Goal: Task Accomplishment & Management: Use online tool/utility

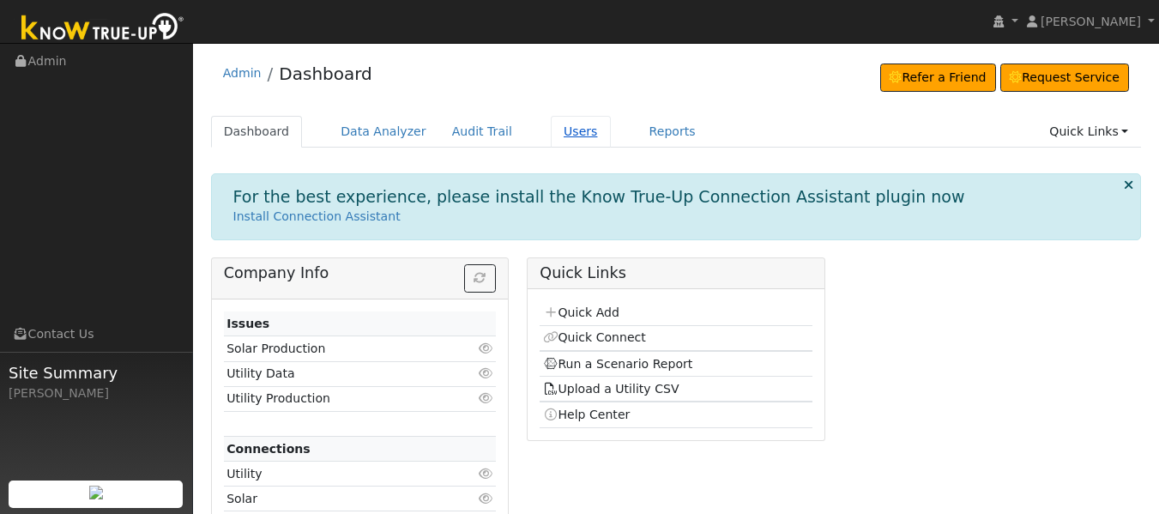
click at [557, 128] on link "Users" at bounding box center [581, 132] width 60 height 32
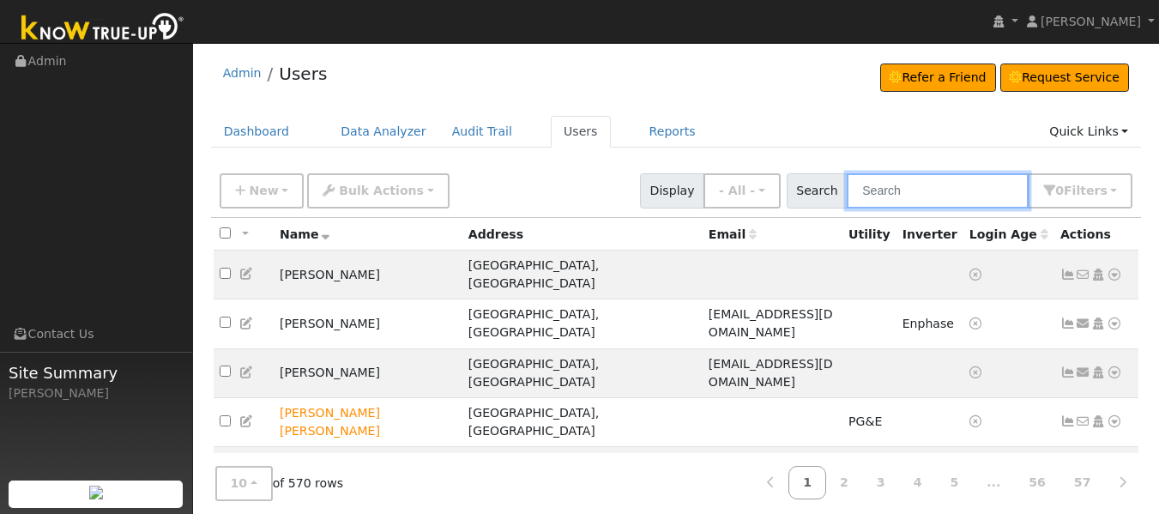
click at [897, 203] on input "text" at bounding box center [938, 190] width 182 height 35
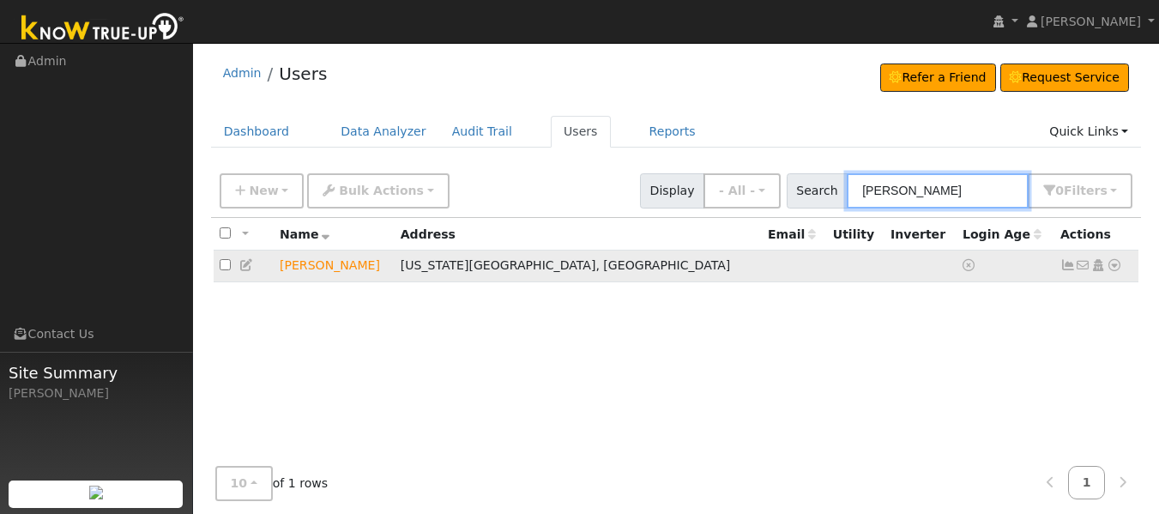
type input "[PERSON_NAME]"
click at [1064, 269] on icon at bounding box center [1068, 265] width 15 height 12
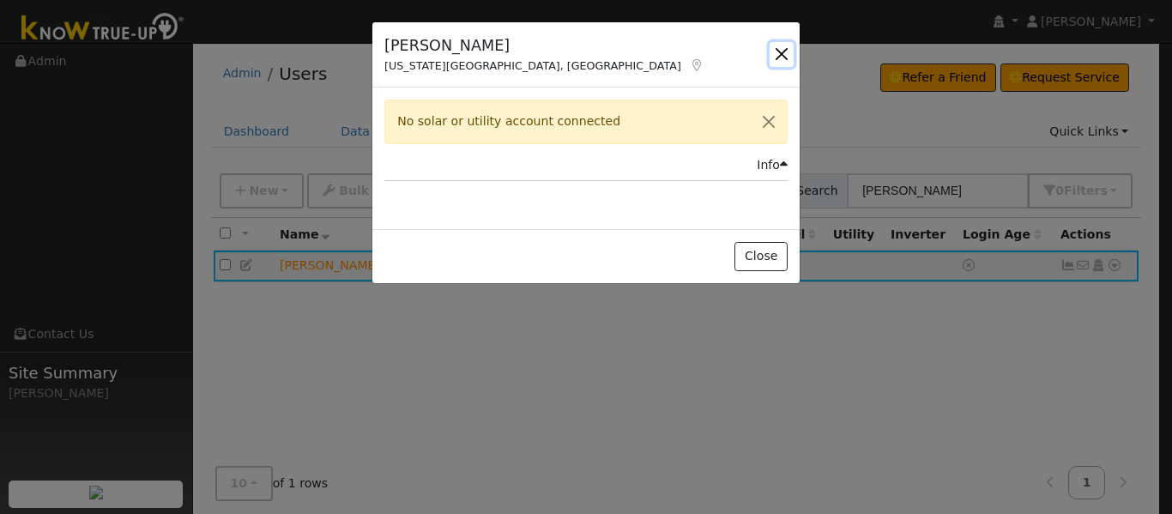
click at [783, 60] on button "button" at bounding box center [782, 54] width 24 height 24
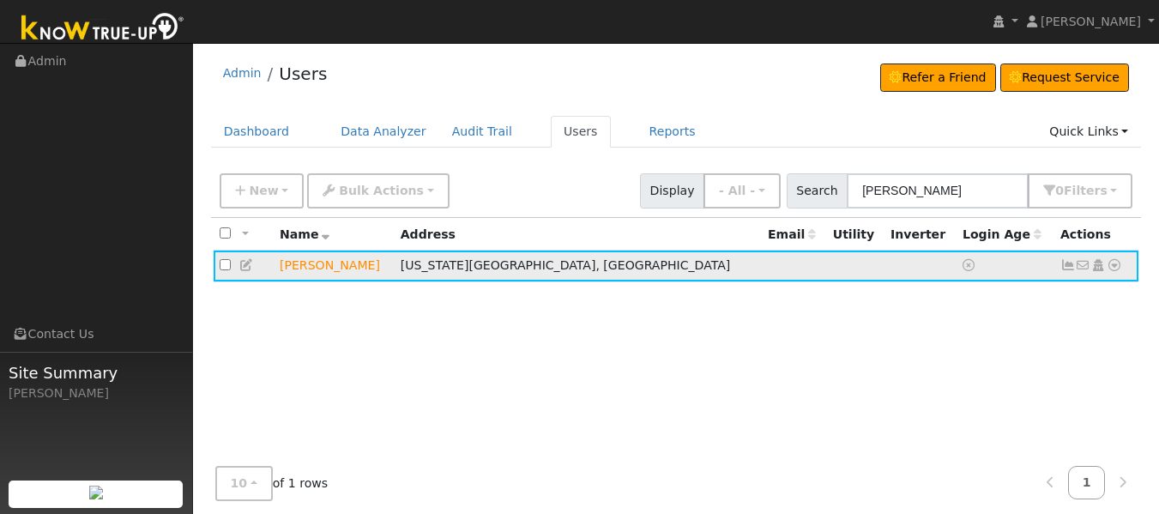
click at [1114, 270] on icon at bounding box center [1114, 265] width 15 height 12
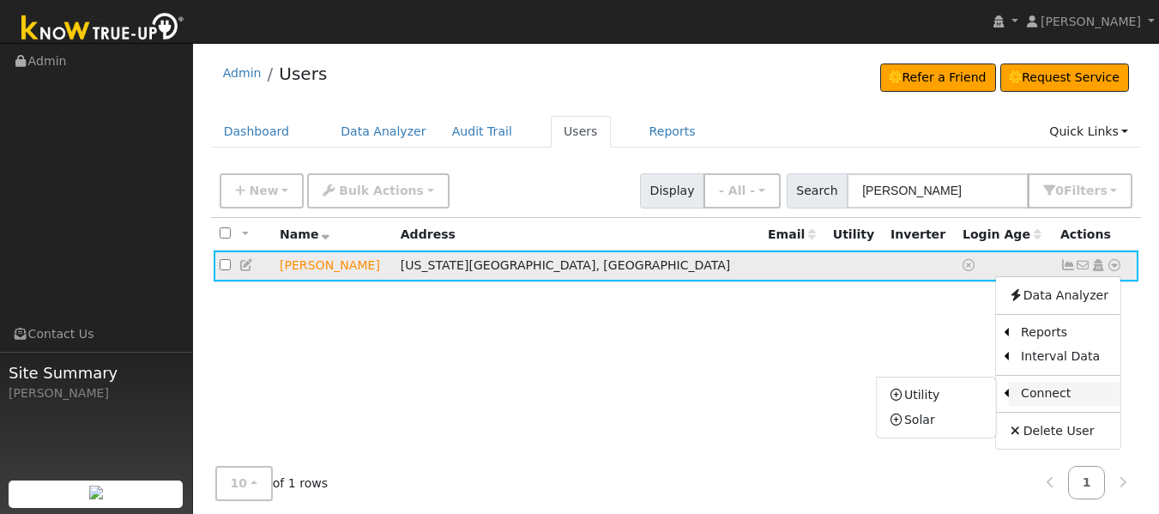
click at [1037, 394] on link "Connect" at bounding box center [1065, 394] width 112 height 24
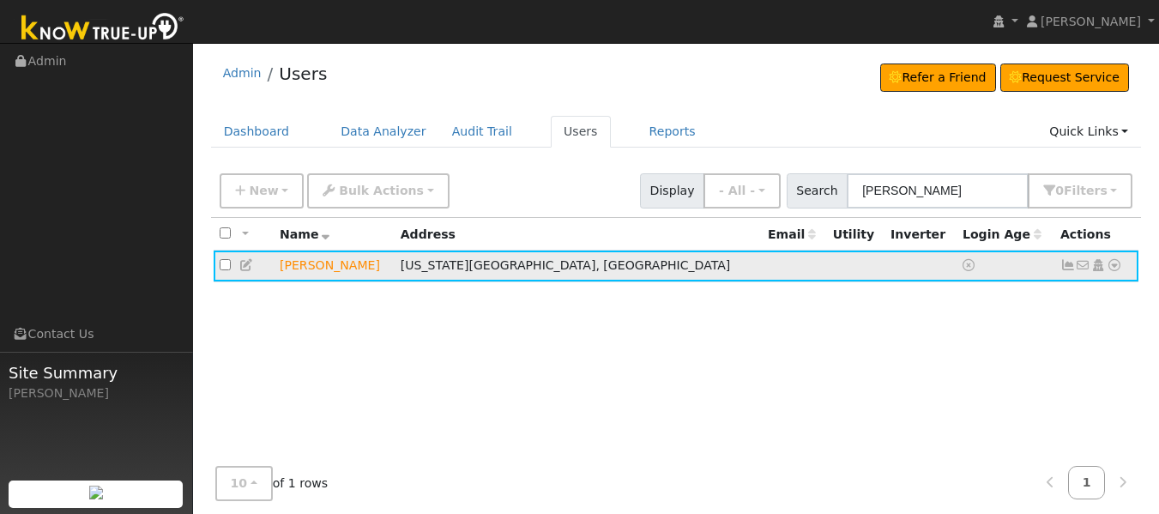
click at [1116, 271] on icon at bounding box center [1114, 265] width 15 height 12
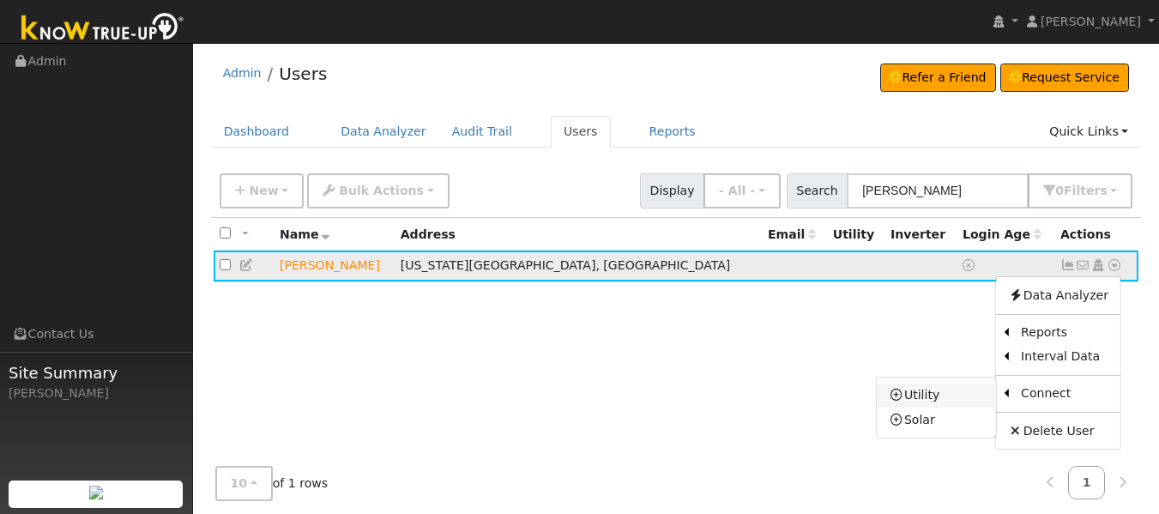
click at [932, 397] on link "Utility" at bounding box center [936, 396] width 119 height 24
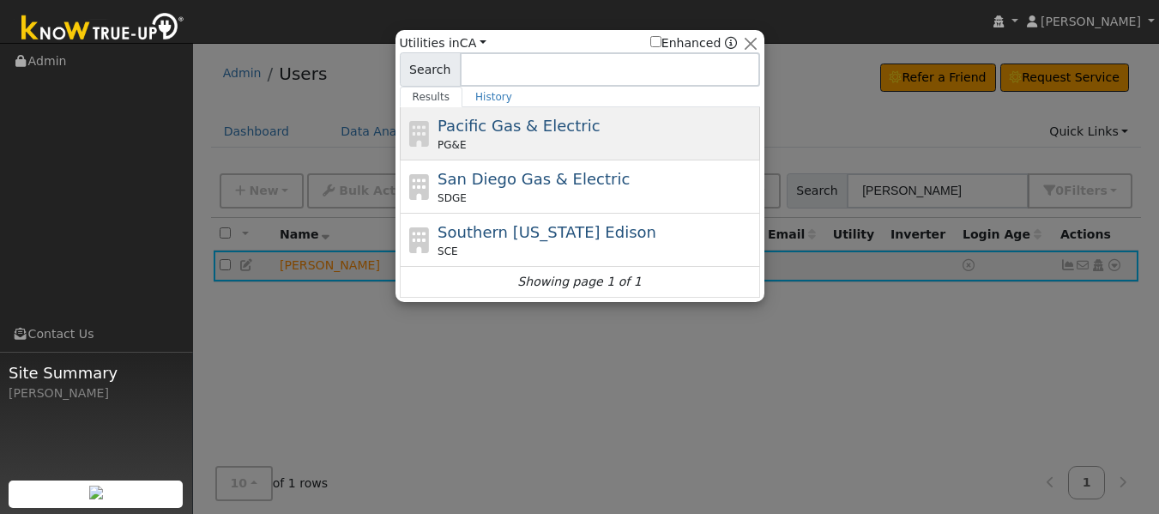
click at [594, 138] on div "PG&E" at bounding box center [597, 144] width 318 height 15
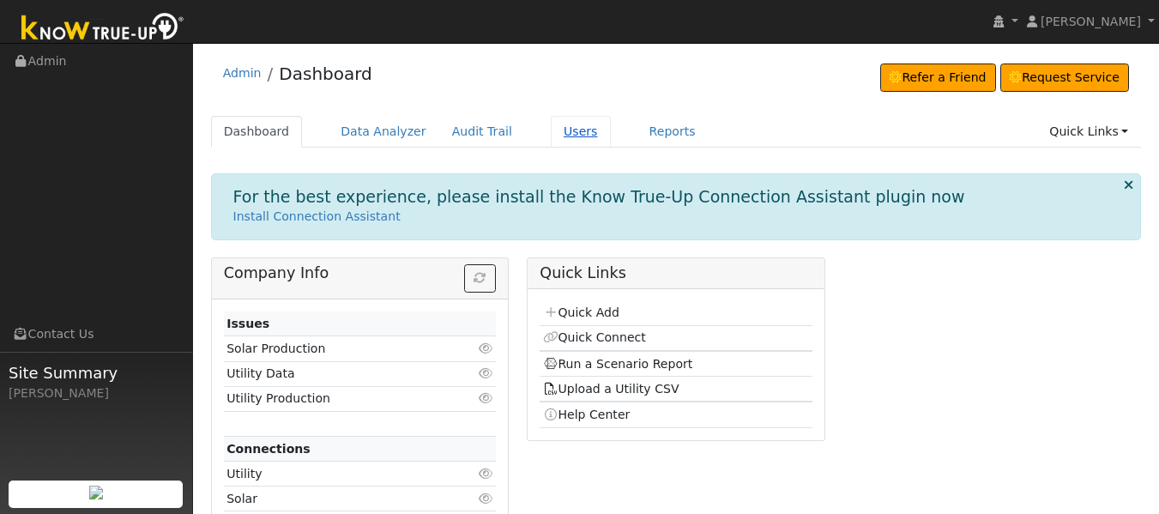
click at [559, 134] on link "Users" at bounding box center [581, 132] width 60 height 32
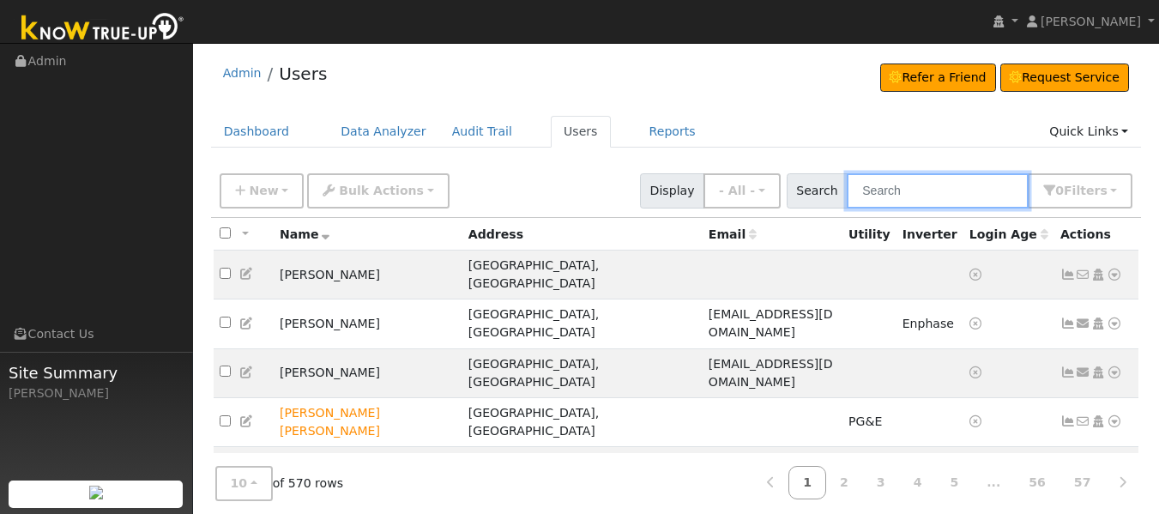
click at [882, 186] on input "text" at bounding box center [938, 190] width 182 height 35
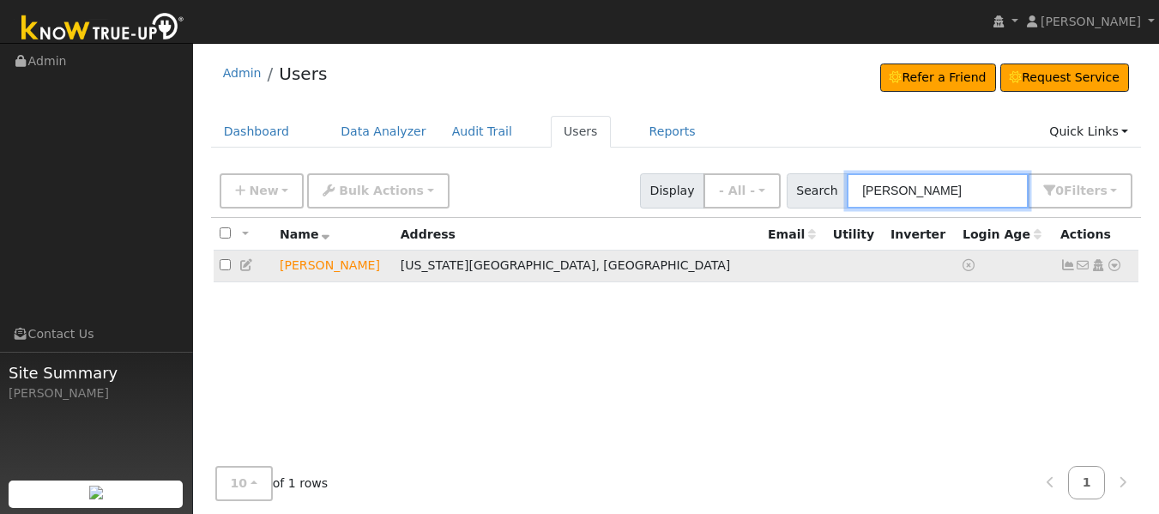
type input "[PERSON_NAME]"
click at [1072, 268] on icon at bounding box center [1068, 265] width 15 height 12
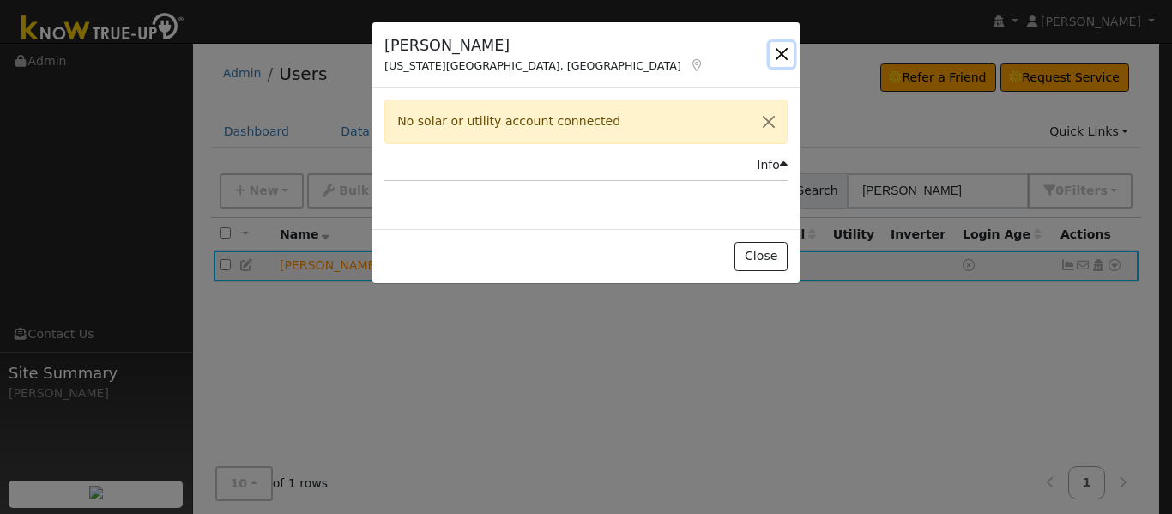
click at [782, 54] on button "button" at bounding box center [782, 54] width 24 height 24
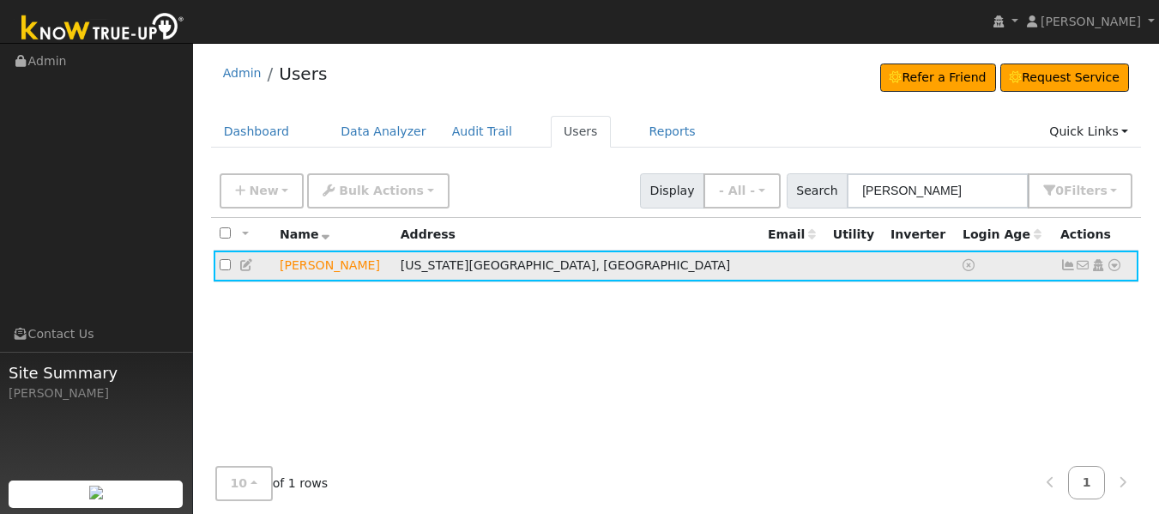
click at [1123, 266] on td "No email address Send Email... Copy a Link Reset Password Open Access Data Anal…" at bounding box center [1097, 267] width 85 height 32
click at [1119, 269] on icon at bounding box center [1114, 265] width 15 height 12
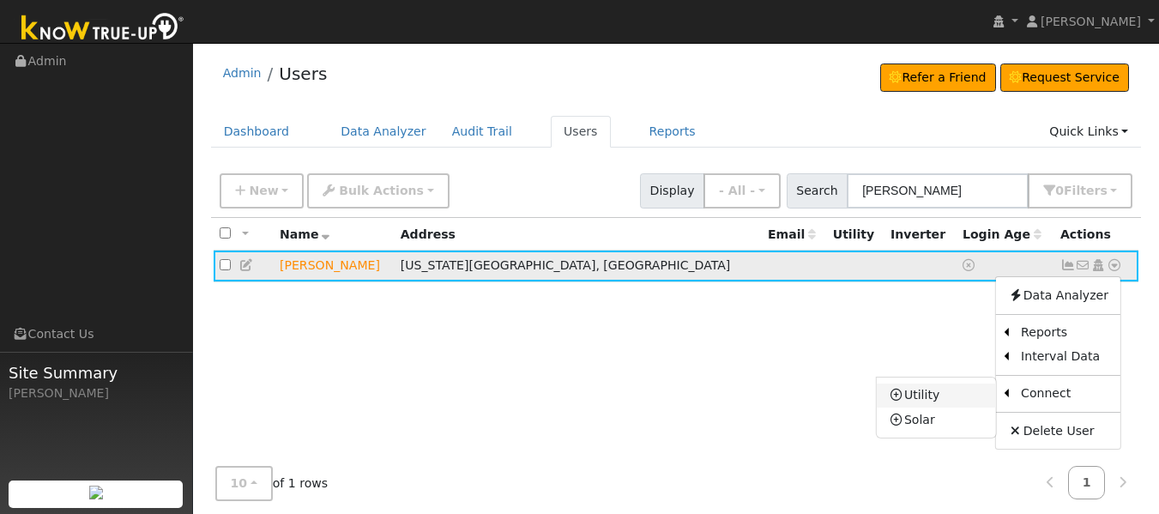
click at [937, 400] on link "Utility" at bounding box center [936, 396] width 119 height 24
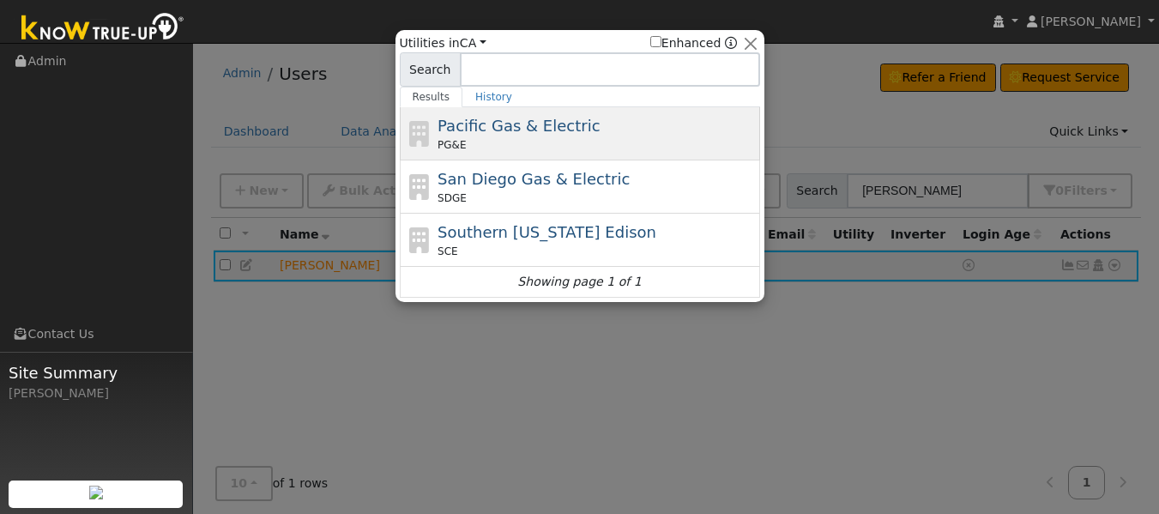
click at [578, 148] on div "PG&E" at bounding box center [597, 144] width 318 height 15
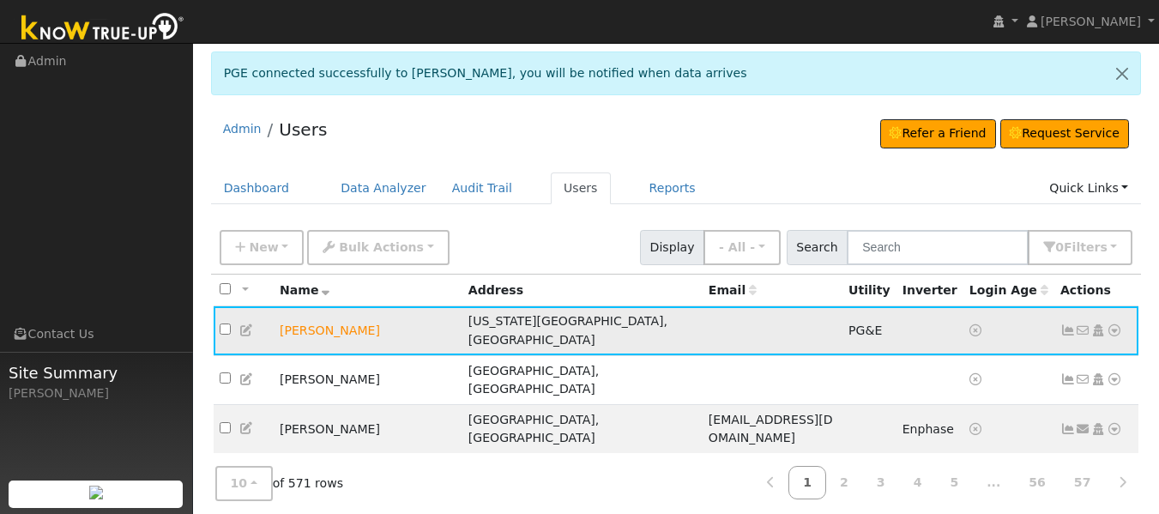
click at [1067, 325] on icon at bounding box center [1068, 330] width 15 height 12
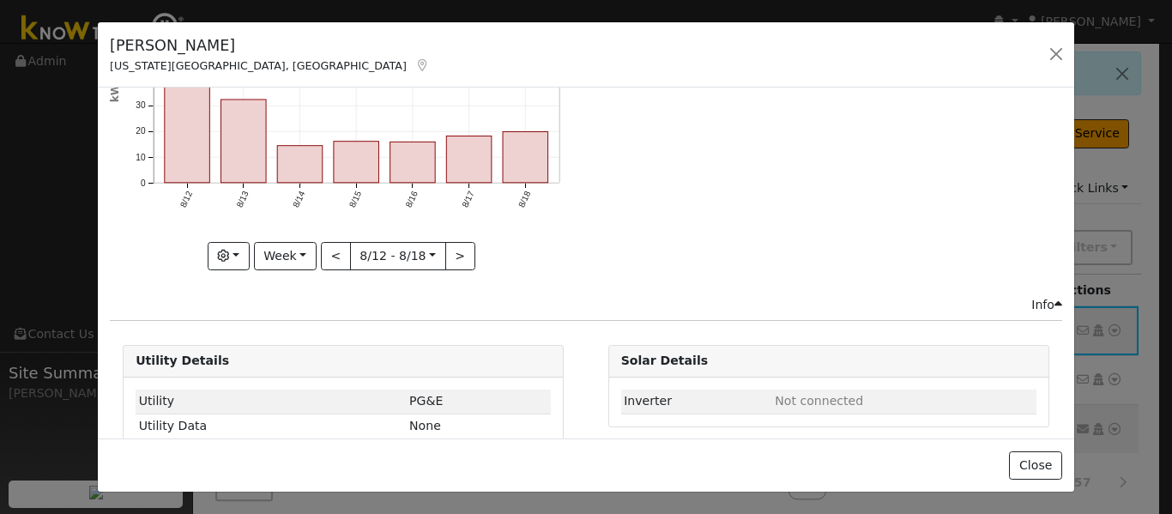
scroll to position [281, 0]
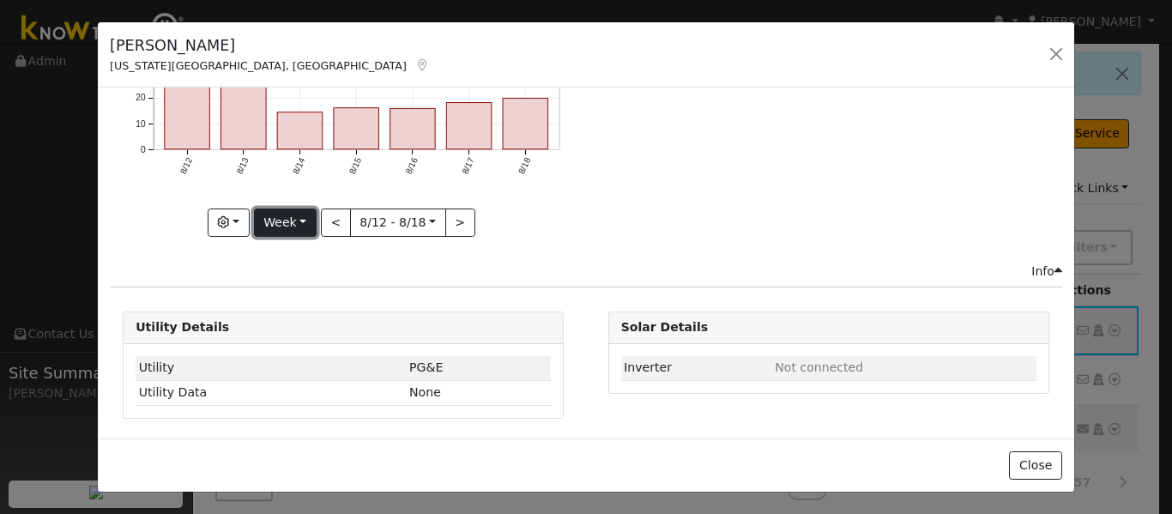
click at [290, 214] on button "Week" at bounding box center [285, 223] width 63 height 29
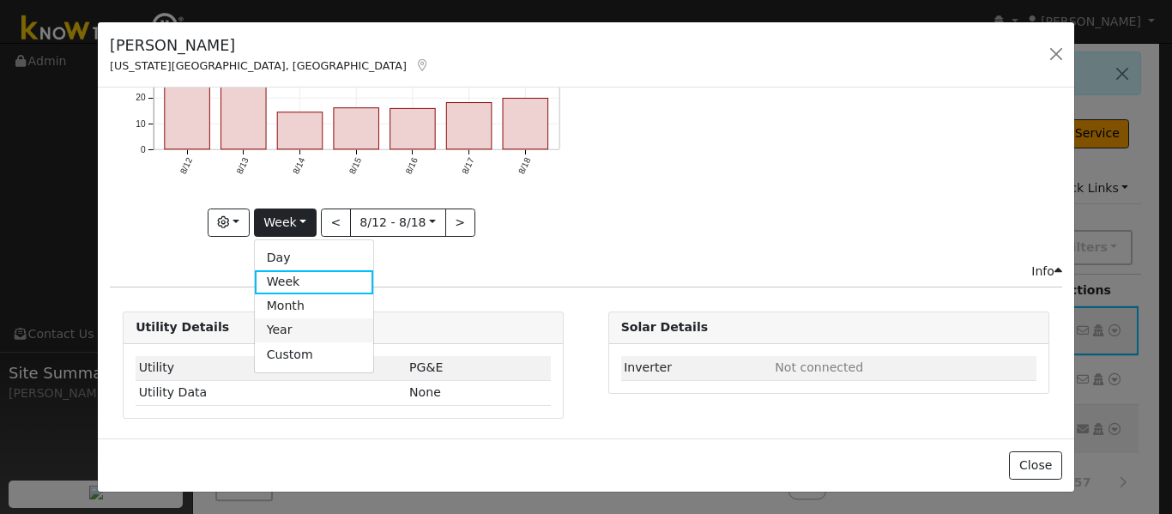
click at [281, 325] on link "Year" at bounding box center [314, 330] width 119 height 24
type input "[DATE]"
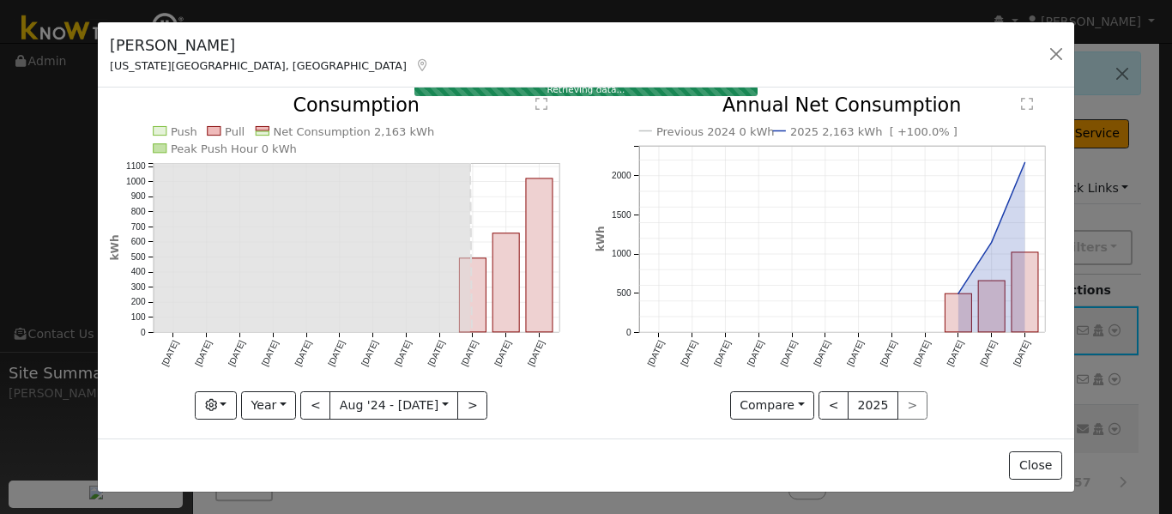
scroll to position [30, 0]
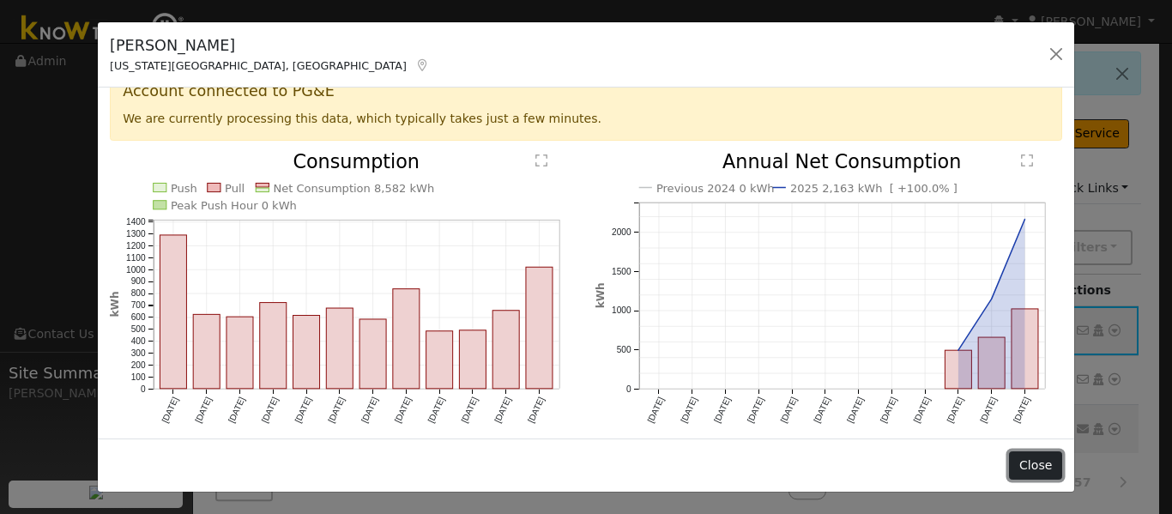
click at [1030, 453] on button "Close" at bounding box center [1035, 465] width 52 height 29
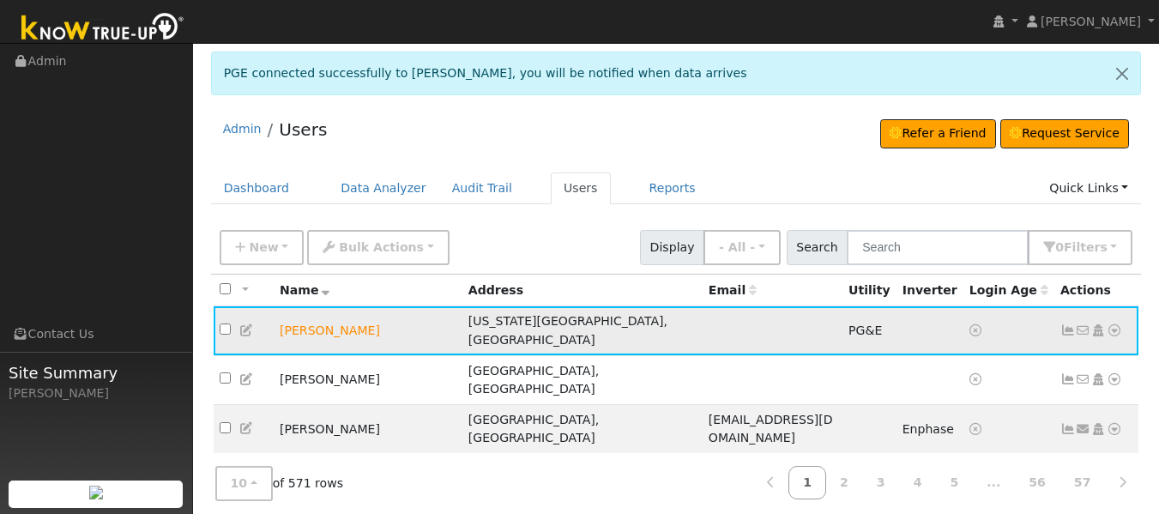
click at [1123, 322] on td "No email address Send Email... Copy a Link Reset Password Open Access Data Anal…" at bounding box center [1097, 330] width 85 height 49
click at [1111, 324] on icon at bounding box center [1114, 330] width 15 height 12
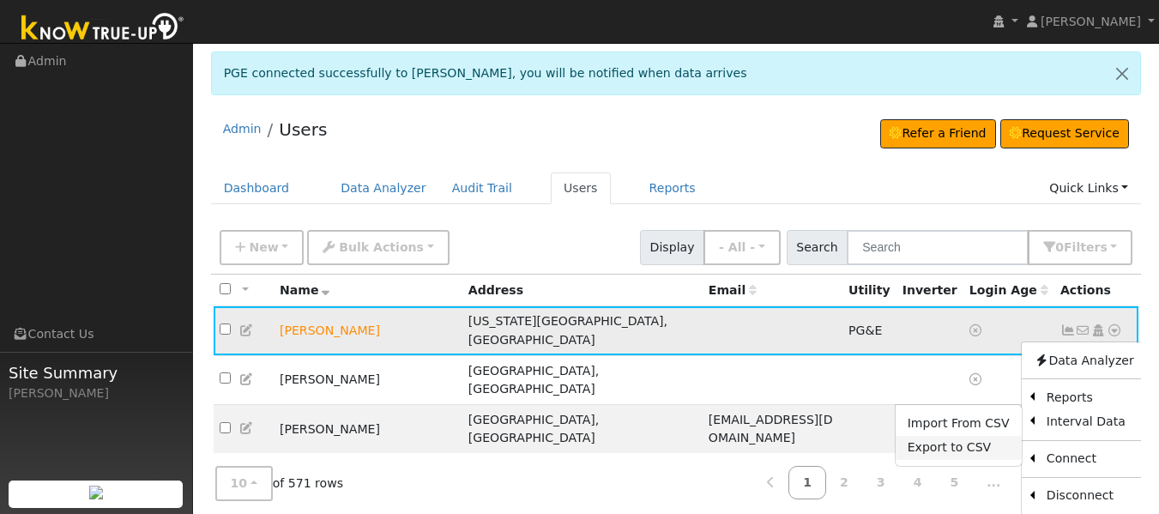
click at [988, 438] on link "Export to CSV" at bounding box center [959, 448] width 126 height 24
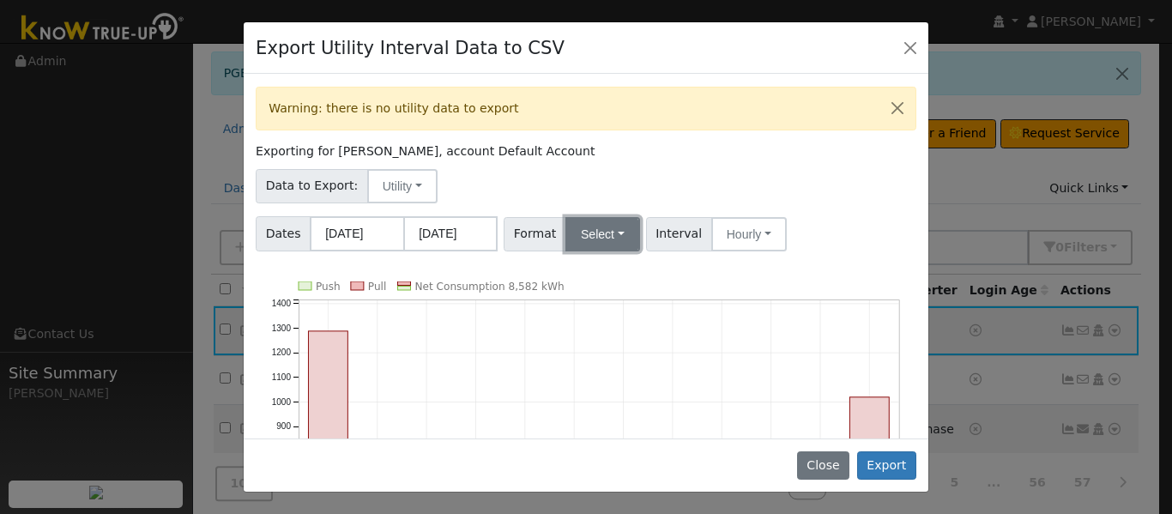
click at [599, 237] on button "Select" at bounding box center [602, 234] width 75 height 34
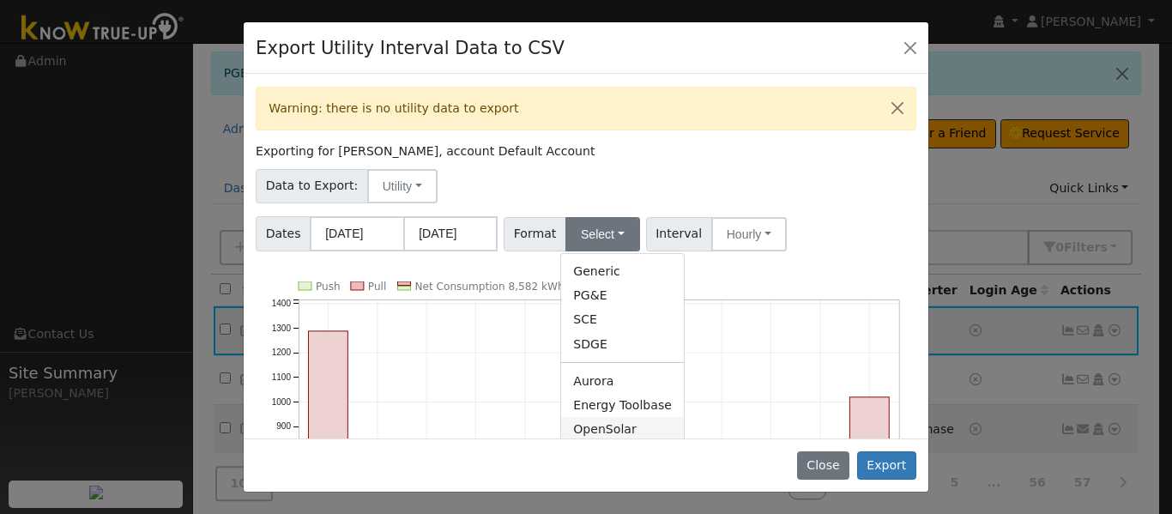
click at [602, 427] on link "OpenSolar" at bounding box center [622, 429] width 123 height 24
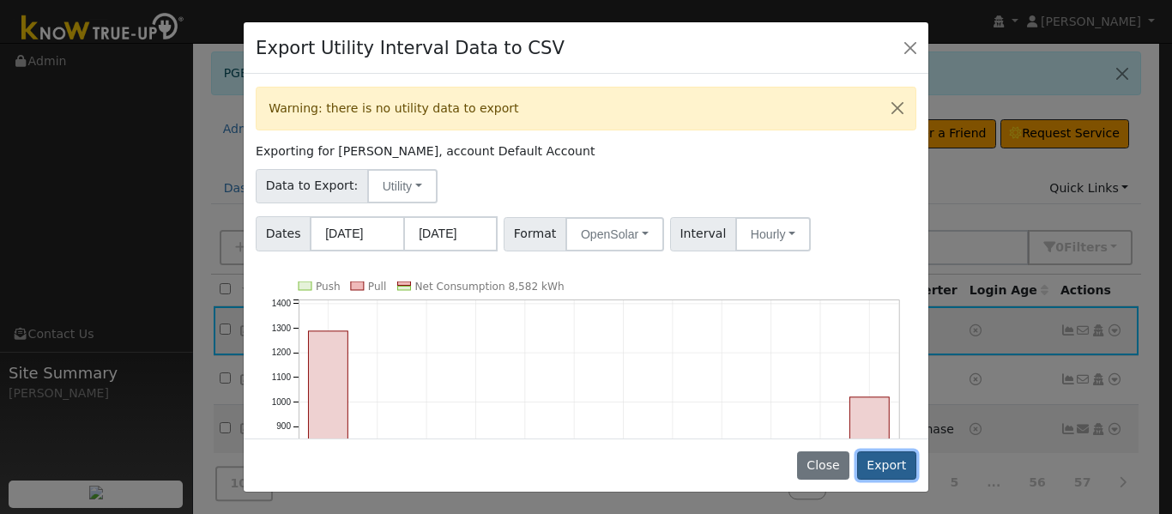
click at [908, 464] on button "Export" at bounding box center [886, 465] width 59 height 29
